Goal: Information Seeking & Learning: Learn about a topic

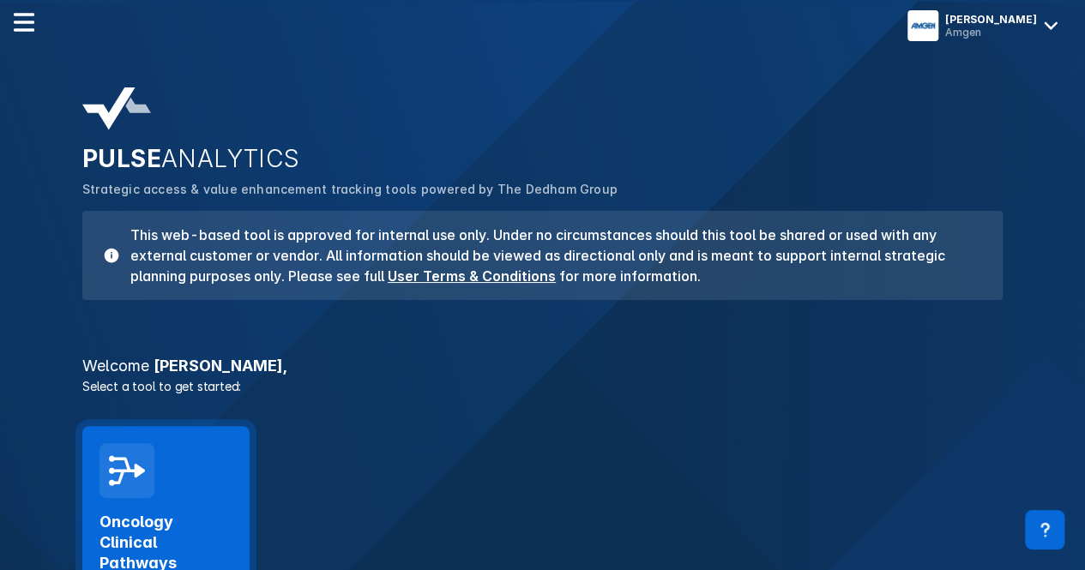
click at [173, 522] on h2 "Oncology Clinical Pathways" at bounding box center [165, 543] width 133 height 62
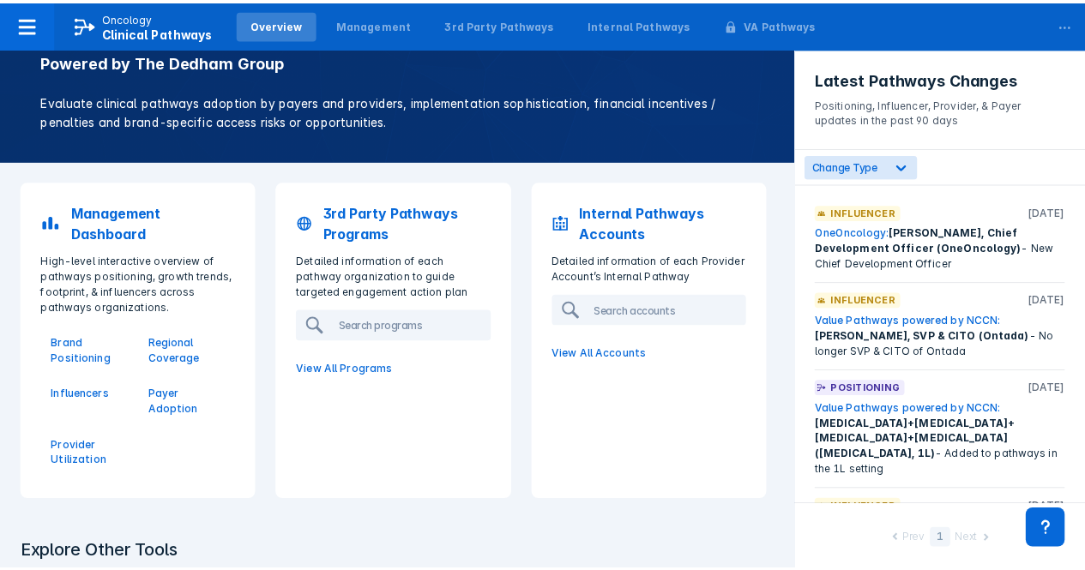
scroll to position [70, 0]
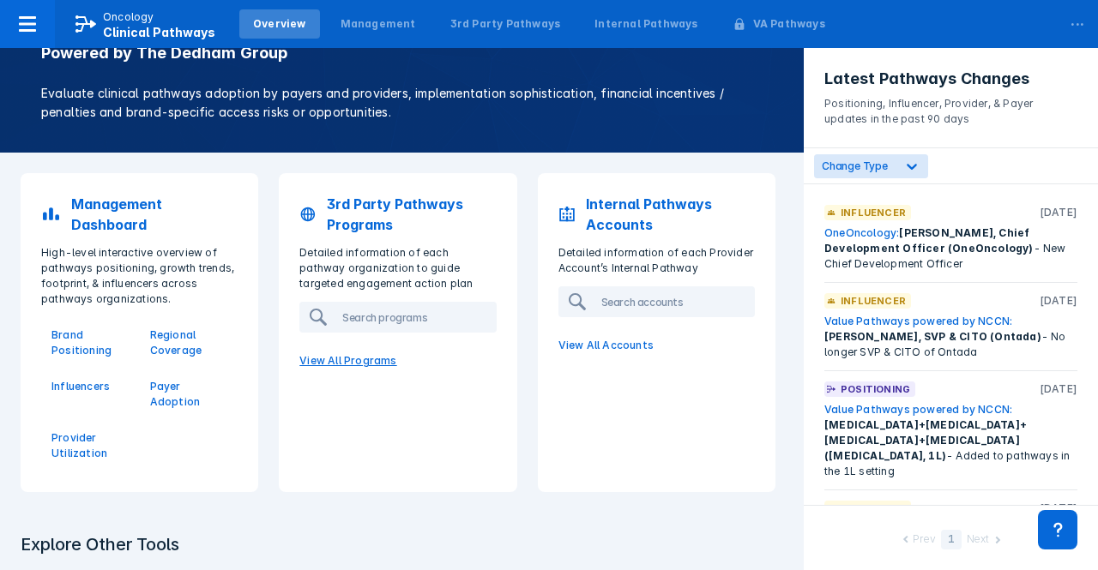
click at [356, 359] on p "View All Programs" at bounding box center [397, 361] width 217 height 36
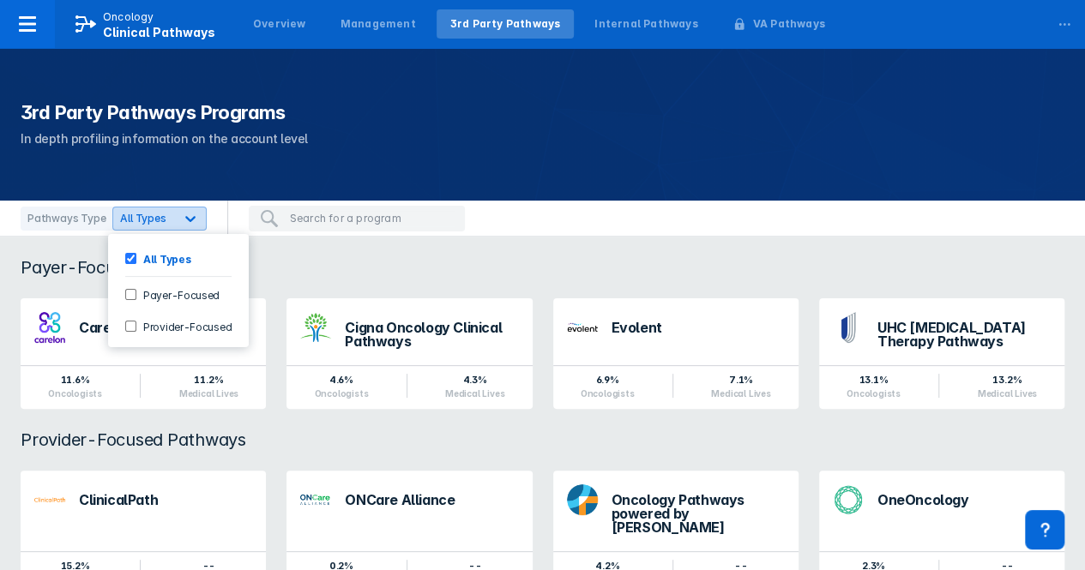
click at [184, 215] on icon at bounding box center [190, 218] width 17 height 17
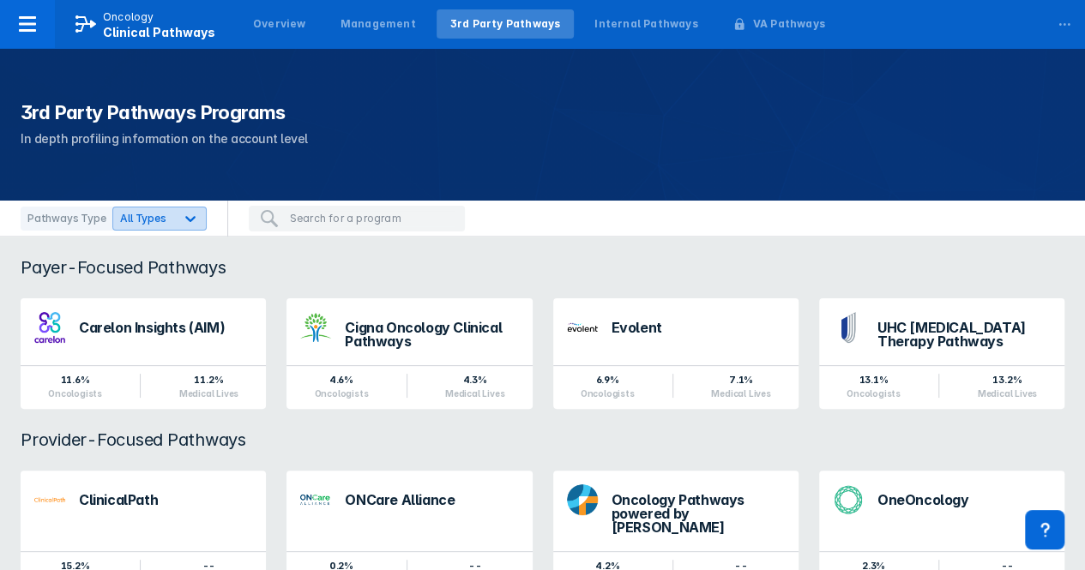
click at [184, 215] on icon at bounding box center [190, 218] width 17 height 17
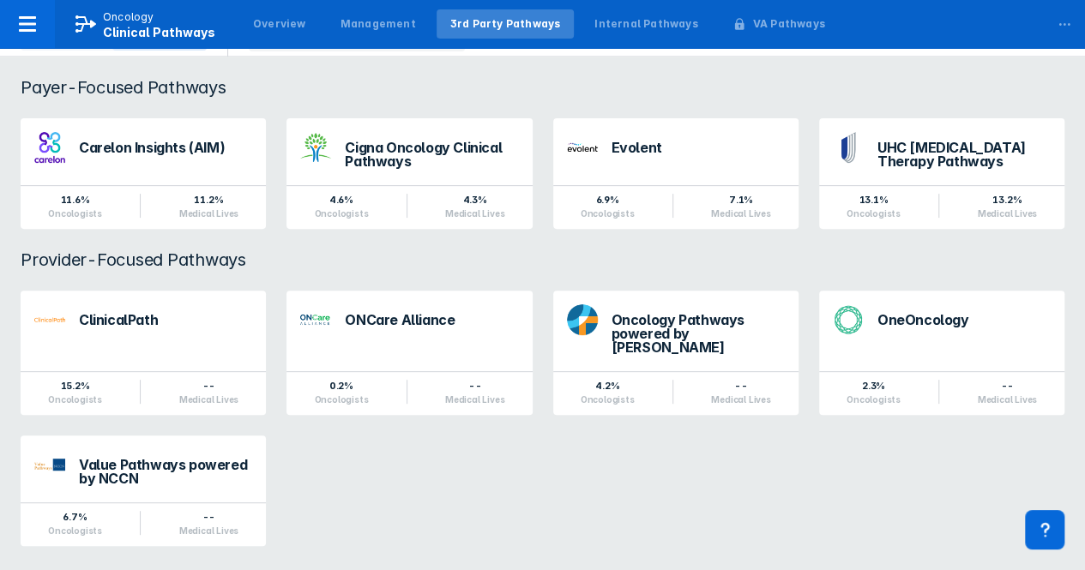
scroll to position [173, 0]
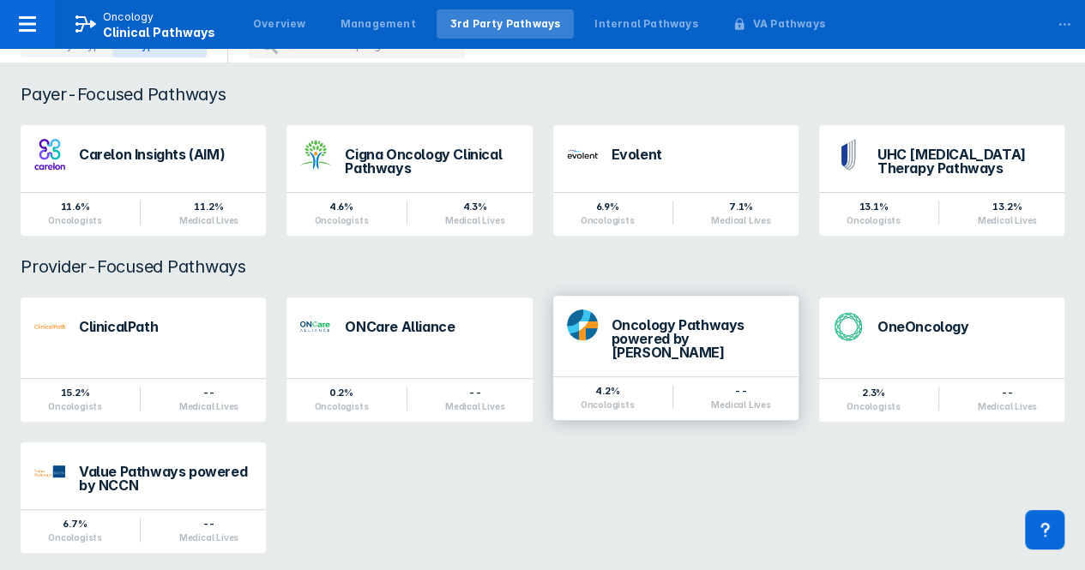
click at [678, 342] on div "Oncology Pathways powered by Dana-Farber" at bounding box center [697, 338] width 173 height 41
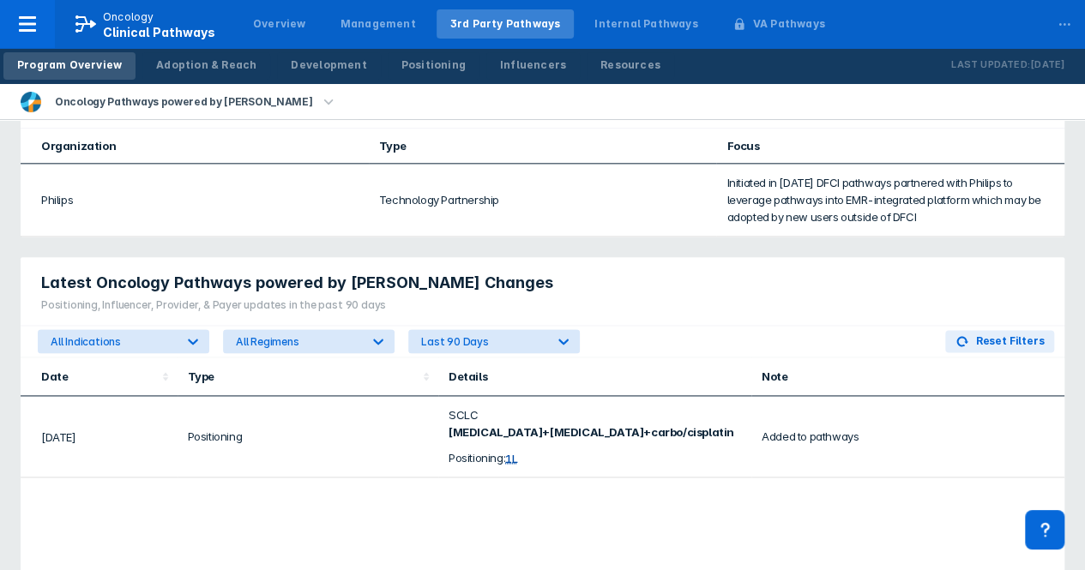
scroll to position [952, 0]
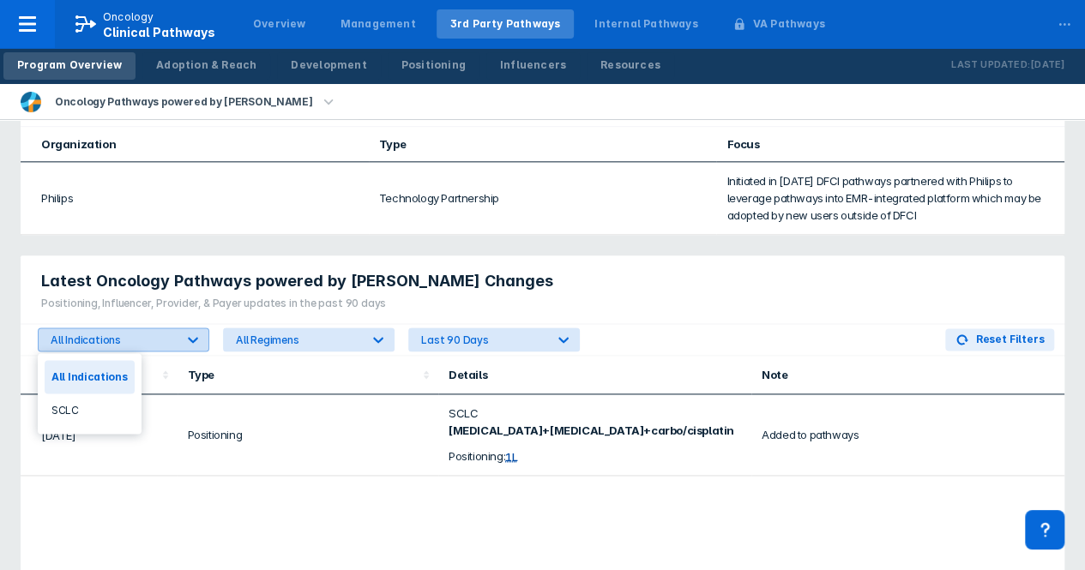
click at [196, 346] on div at bounding box center [193, 339] width 31 height 31
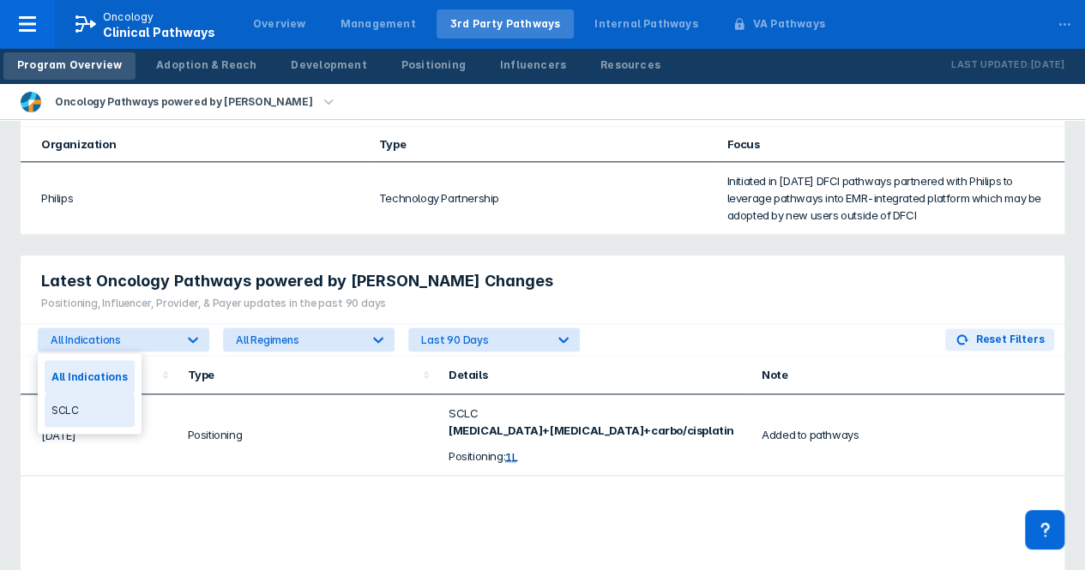
click at [87, 408] on div "SCLC" at bounding box center [90, 410] width 90 height 33
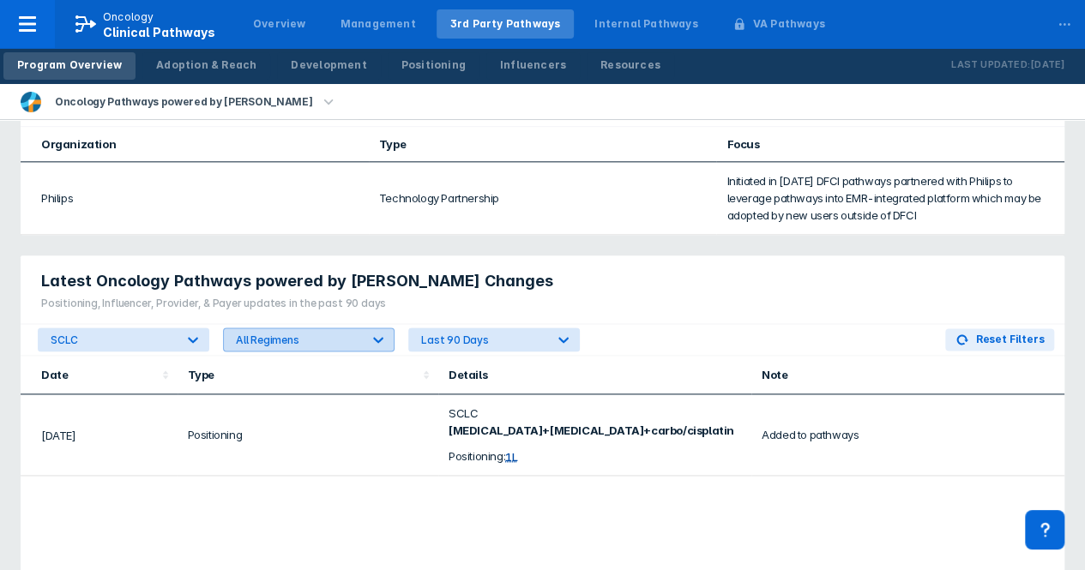
click at [369, 340] on div at bounding box center [378, 339] width 31 height 31
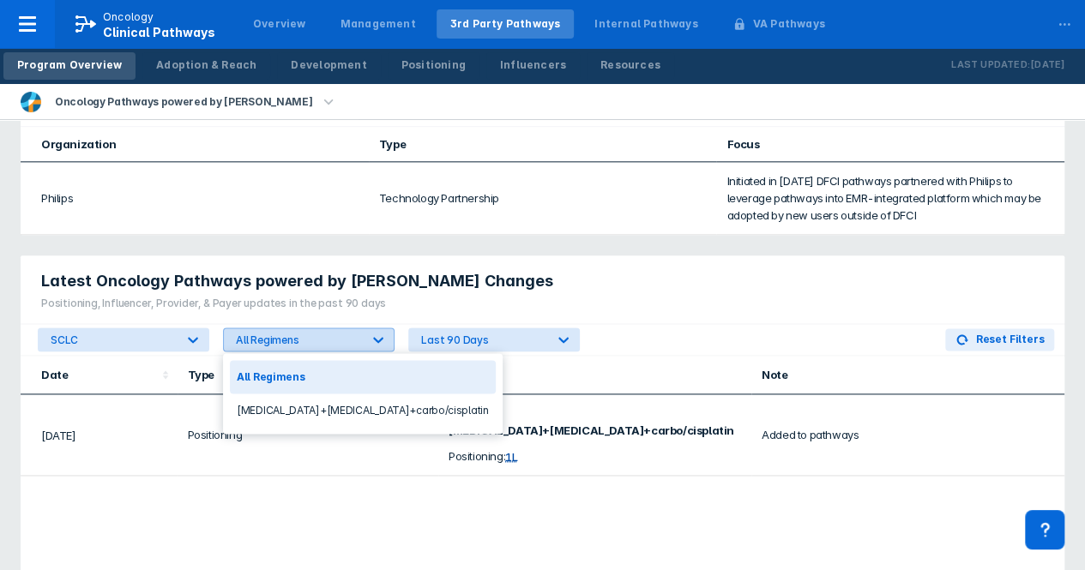
click at [369, 340] on div at bounding box center [378, 339] width 31 height 31
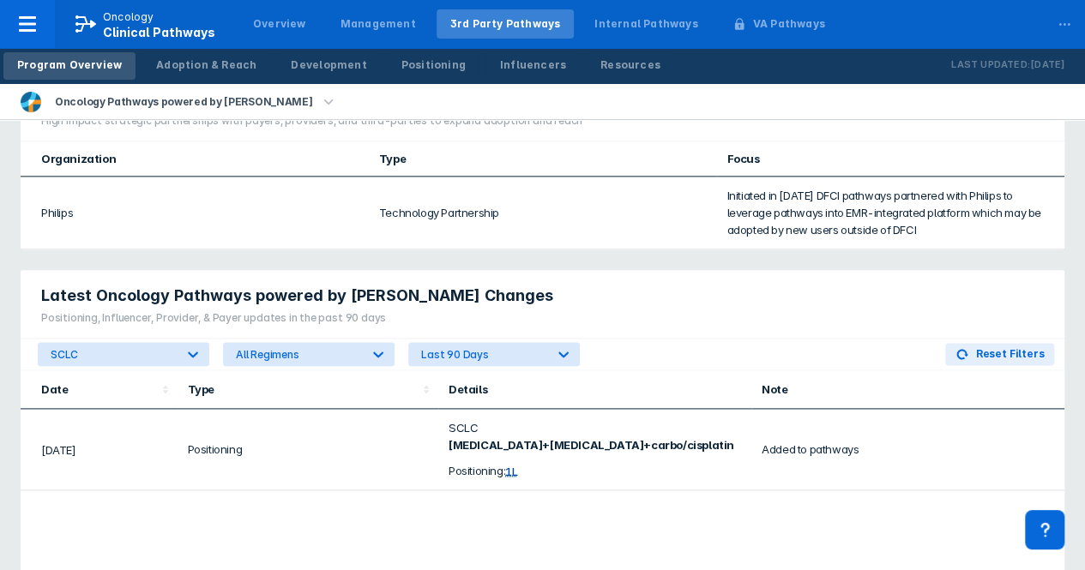
scroll to position [931, 0]
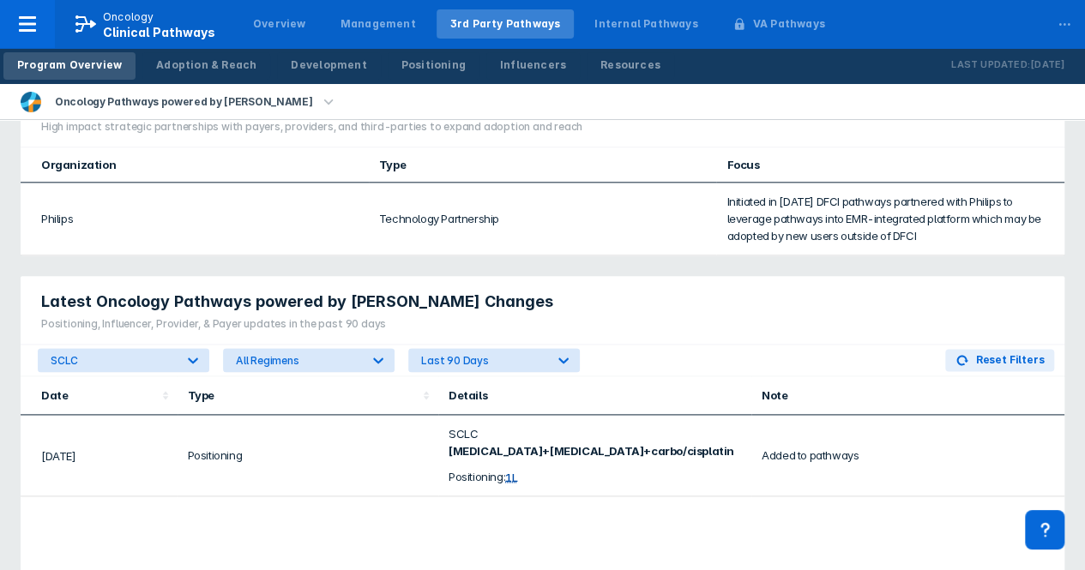
click at [353, 295] on span "Latest Oncology Pathways powered by Dana-Farber Changes" at bounding box center [297, 302] width 512 height 21
click at [181, 361] on div at bounding box center [193, 360] width 31 height 31
click at [59, 436] on div "SCLC" at bounding box center [85, 430] width 81 height 33
click at [63, 455] on span "Jul 2025" at bounding box center [58, 456] width 35 height 14
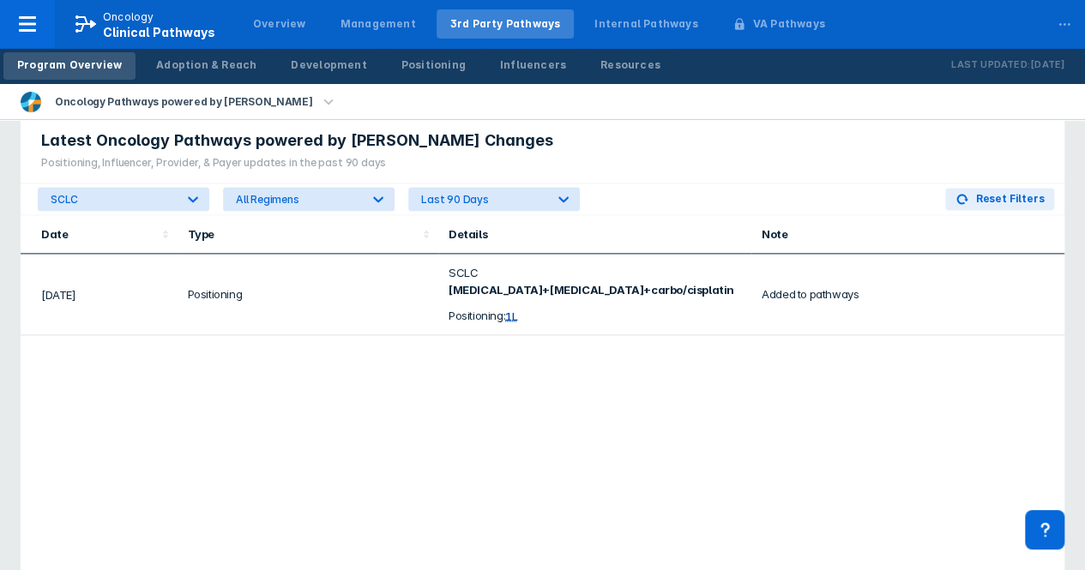
scroll to position [1134, 0]
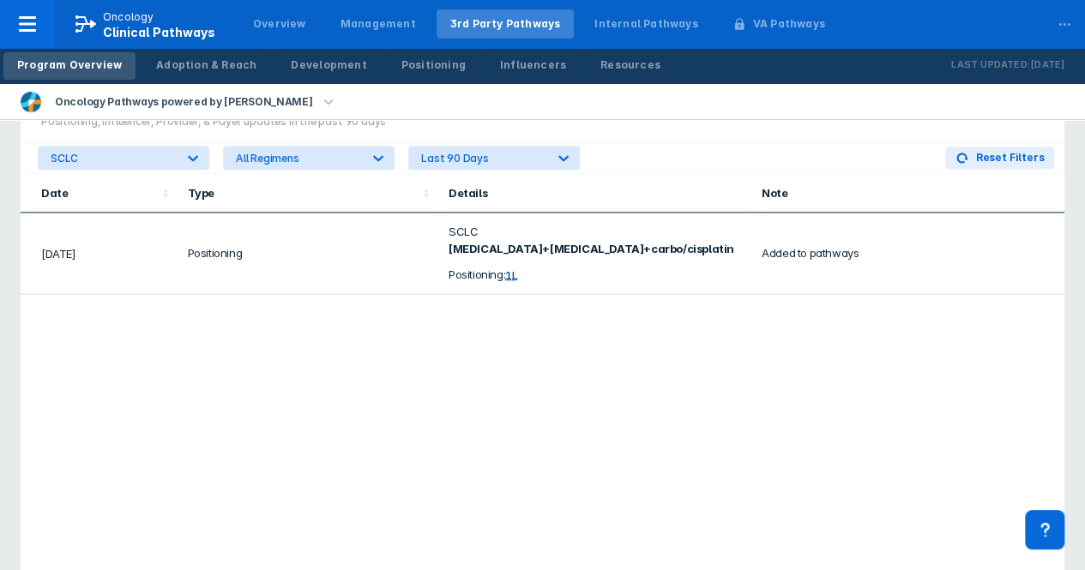
click at [639, 327] on div "Date Type Details Note Jul 2025 Positioning SCLC Imfinzi+etoposide+carbo/cispla…" at bounding box center [543, 388] width 1044 height 428
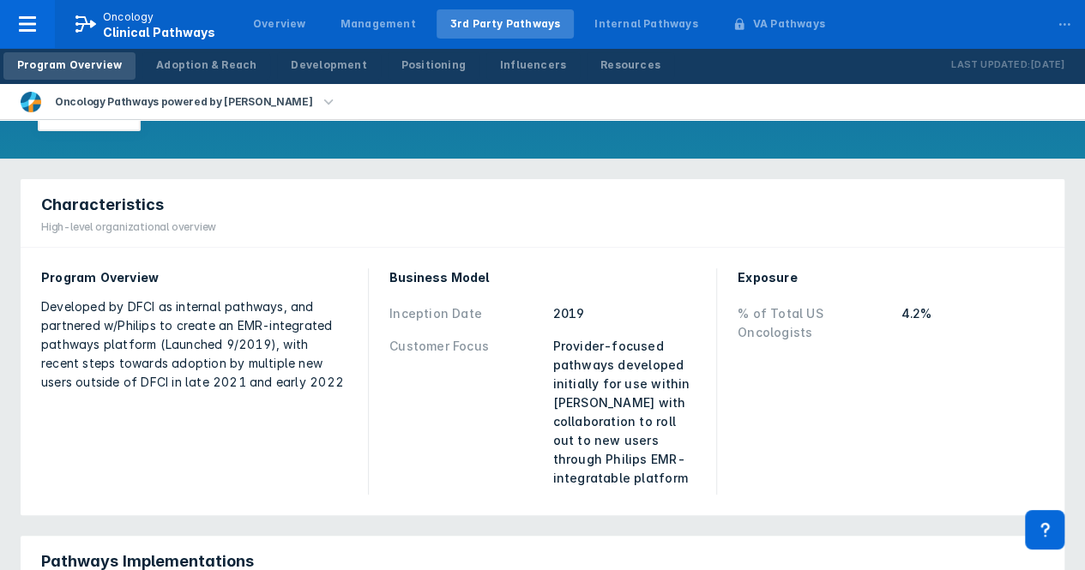
scroll to position [101, 0]
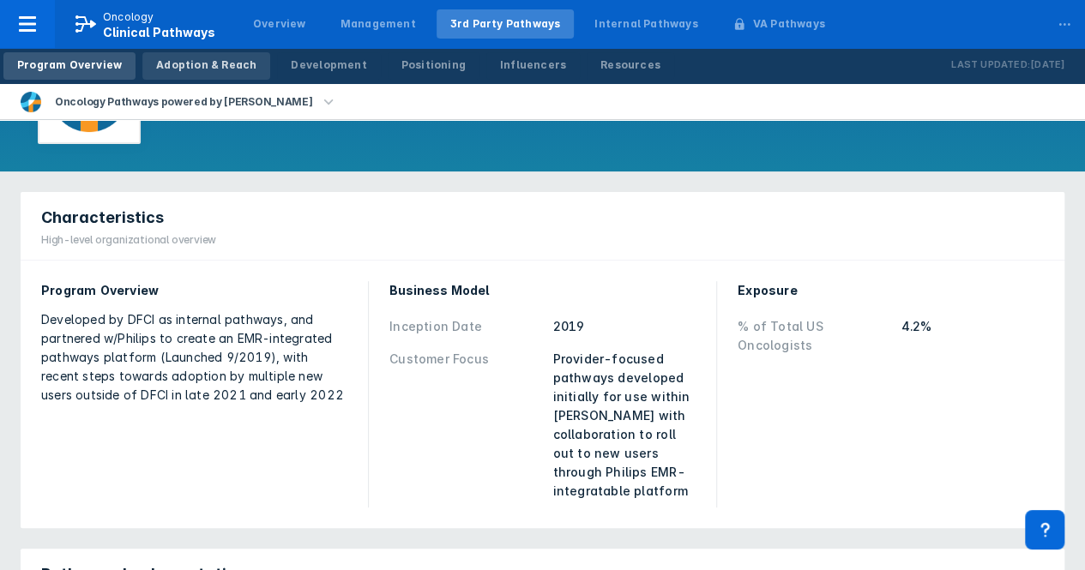
click at [213, 59] on div "Adoption & Reach" at bounding box center [206, 64] width 100 height 15
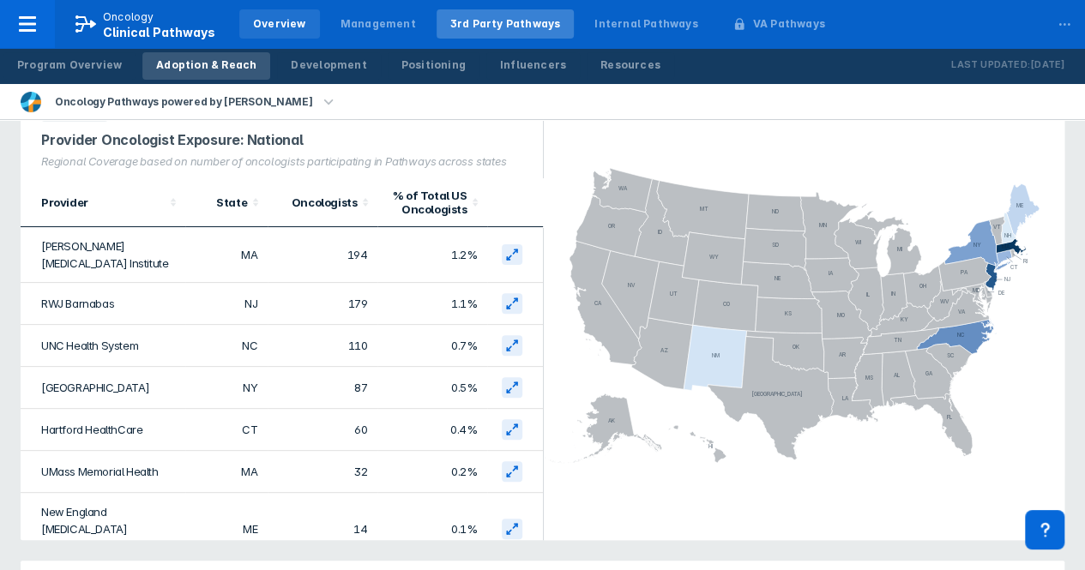
click at [264, 23] on div "Overview" at bounding box center [279, 23] width 53 height 15
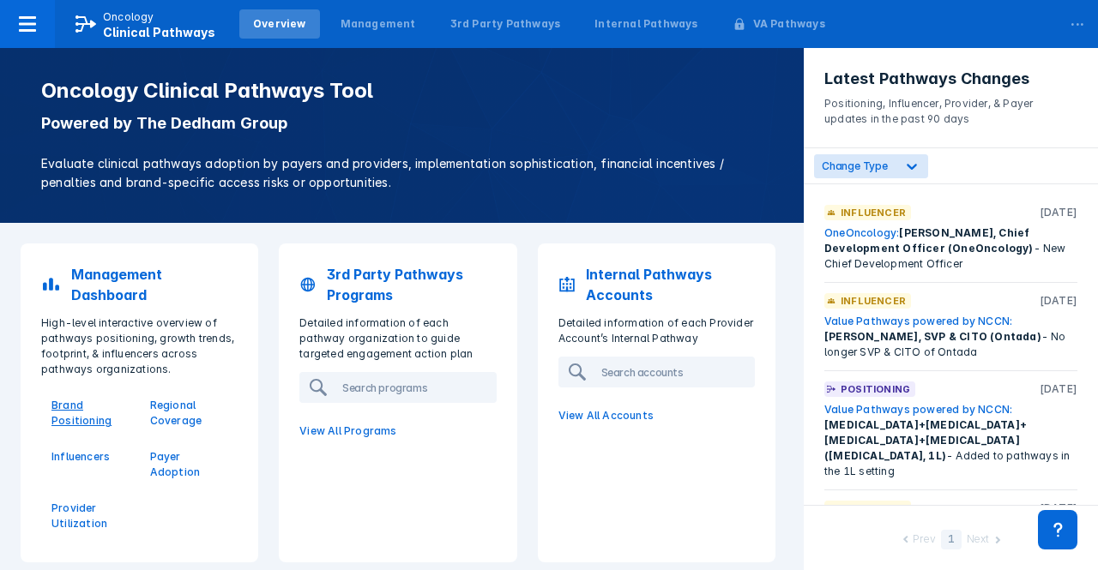
click at [70, 411] on p "Brand Positioning" at bounding box center [90, 413] width 78 height 31
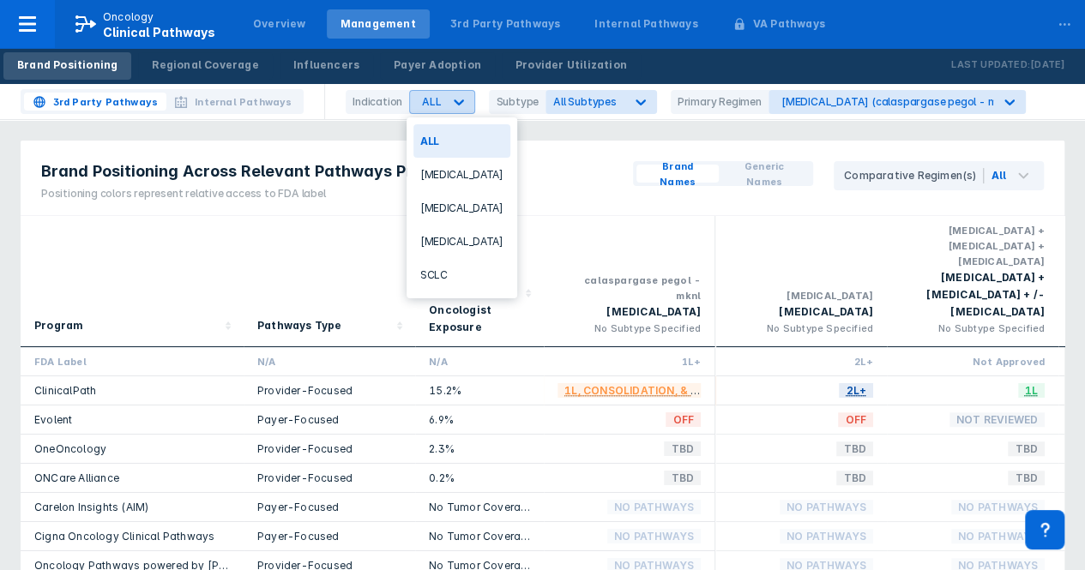
click at [461, 104] on icon at bounding box center [458, 101] width 17 height 17
click at [442, 280] on div "SCLC" at bounding box center [461, 274] width 97 height 33
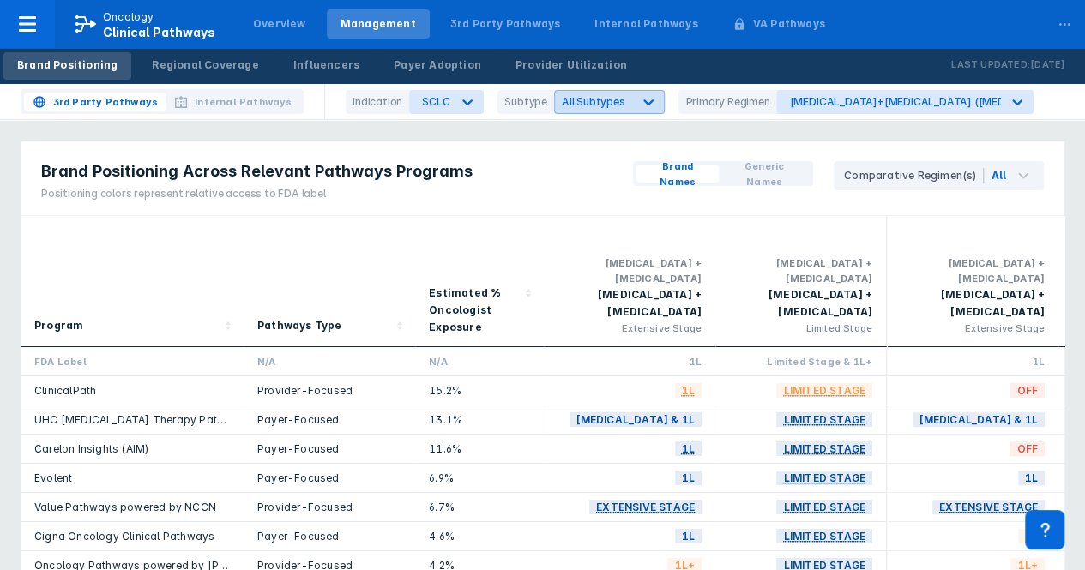
click at [646, 96] on icon at bounding box center [648, 101] width 17 height 17
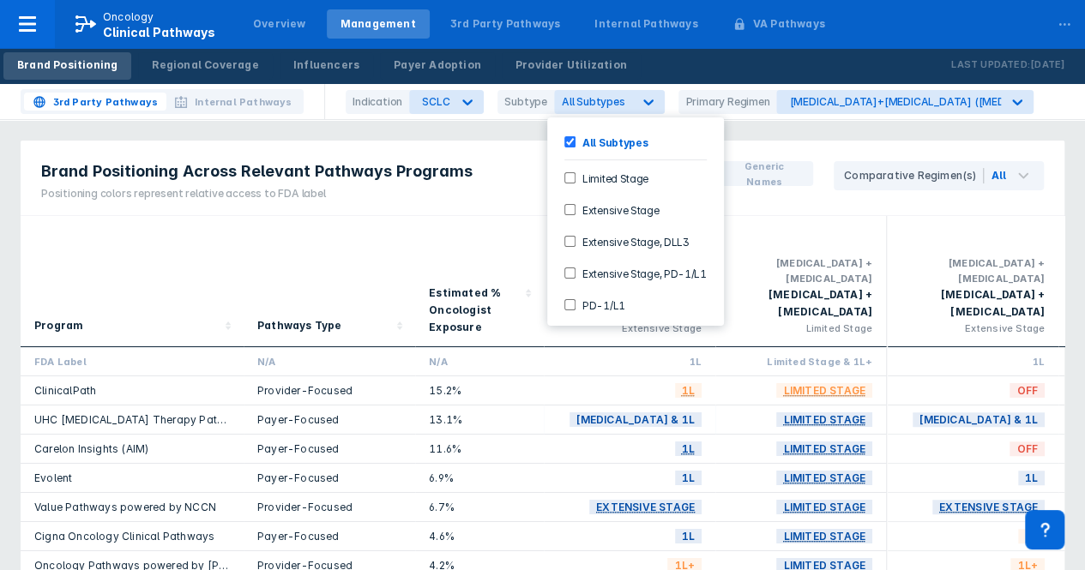
click at [568, 236] on DLL3-checkbox "Extensive Stage, DLL3" at bounding box center [569, 241] width 11 height 11
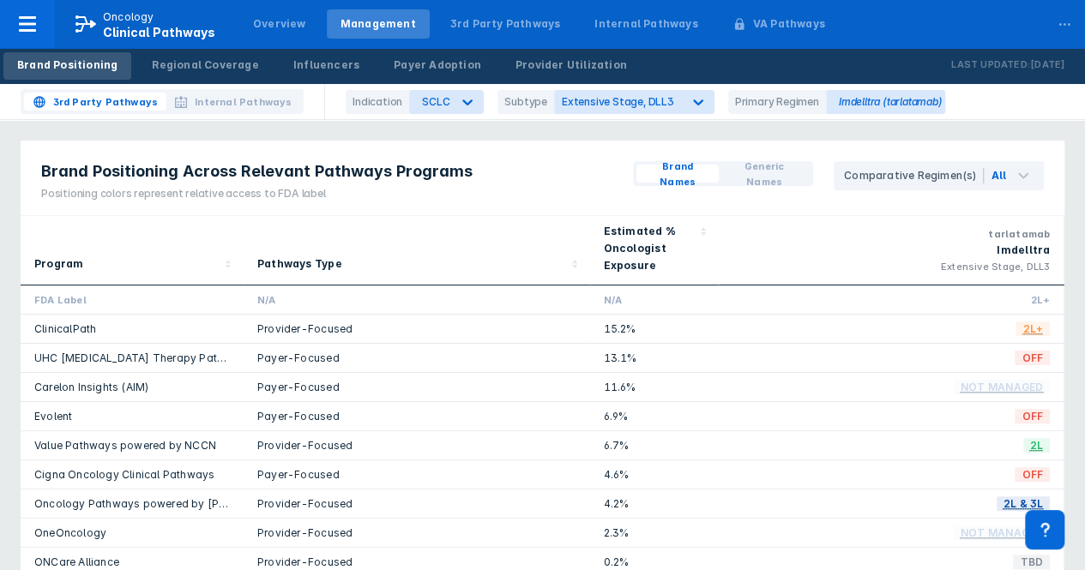
click at [1008, 113] on div "3rd Party Pathways Internal Pathways Indication SCLC Subtype Extensive Stage, D…" at bounding box center [542, 102] width 1085 height 36
click at [689, 104] on icon at bounding box center [697, 101] width 17 height 17
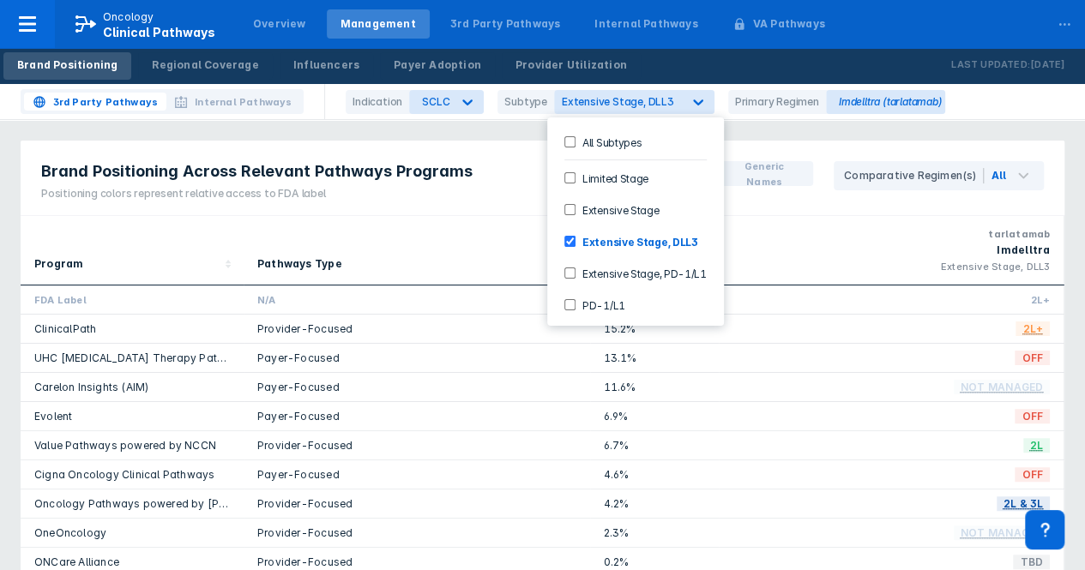
click at [571, 205] on Stage-checkbox "Extensive Stage" at bounding box center [569, 209] width 11 height 11
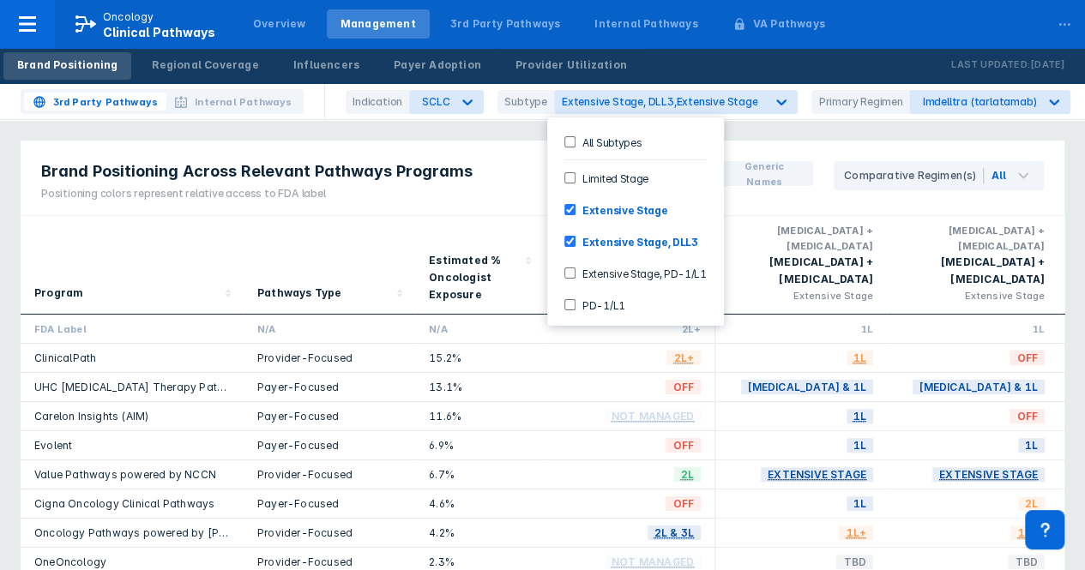
click at [1051, 152] on div "Brand Names Generic Names Comparative Regimen(s) All" at bounding box center [838, 178] width 452 height 75
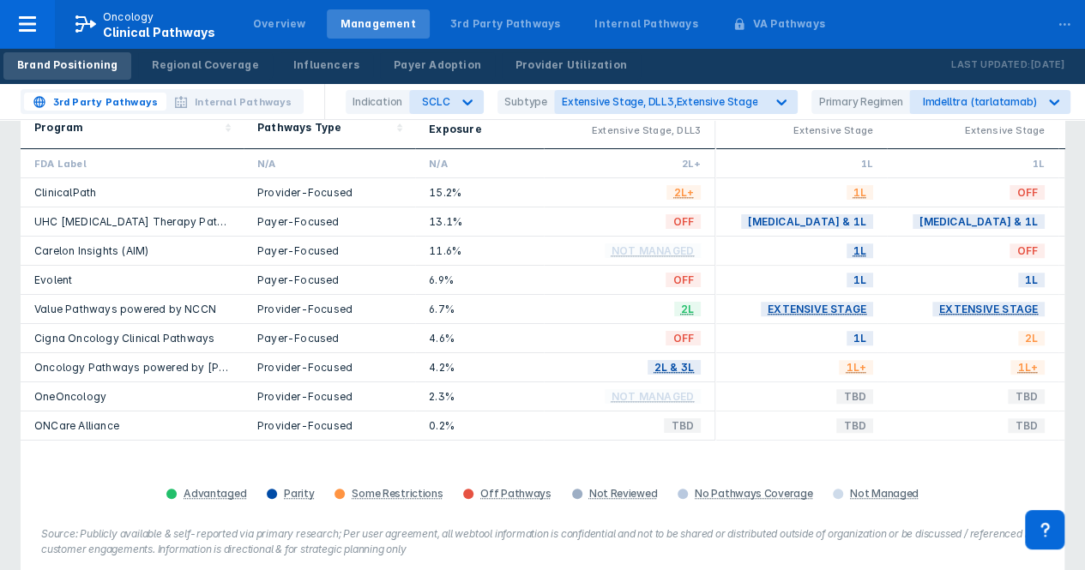
scroll to position [175, 0]
